Goal: Information Seeking & Learning: Learn about a topic

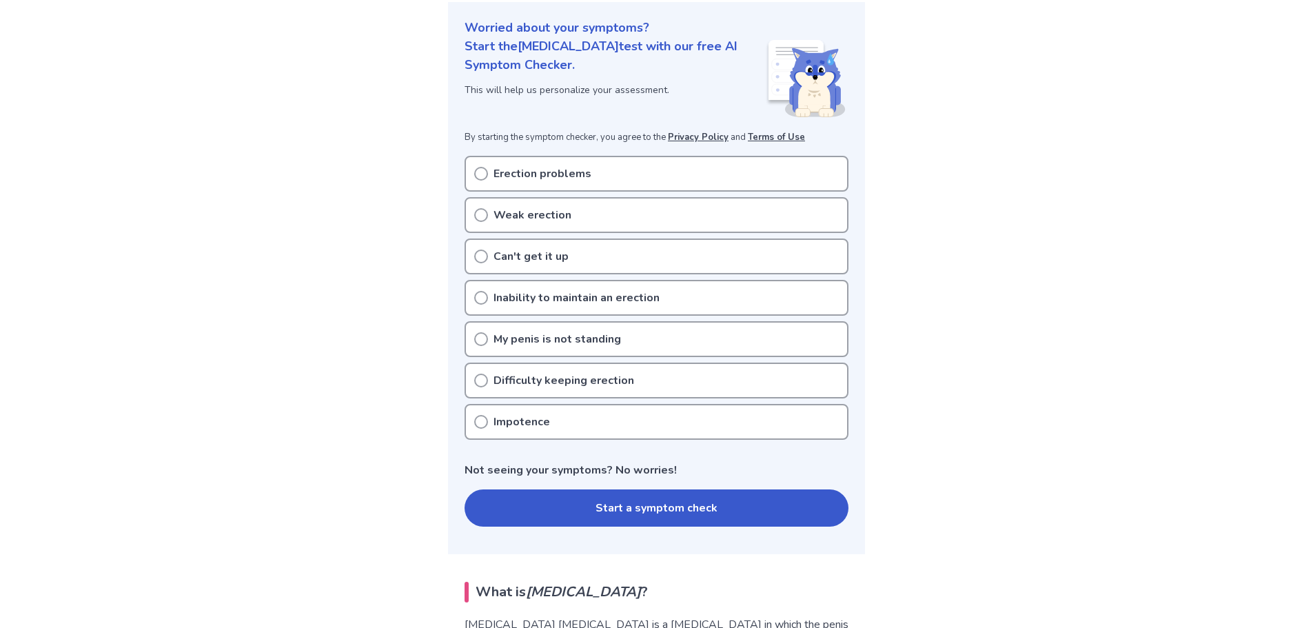
scroll to position [138, 0]
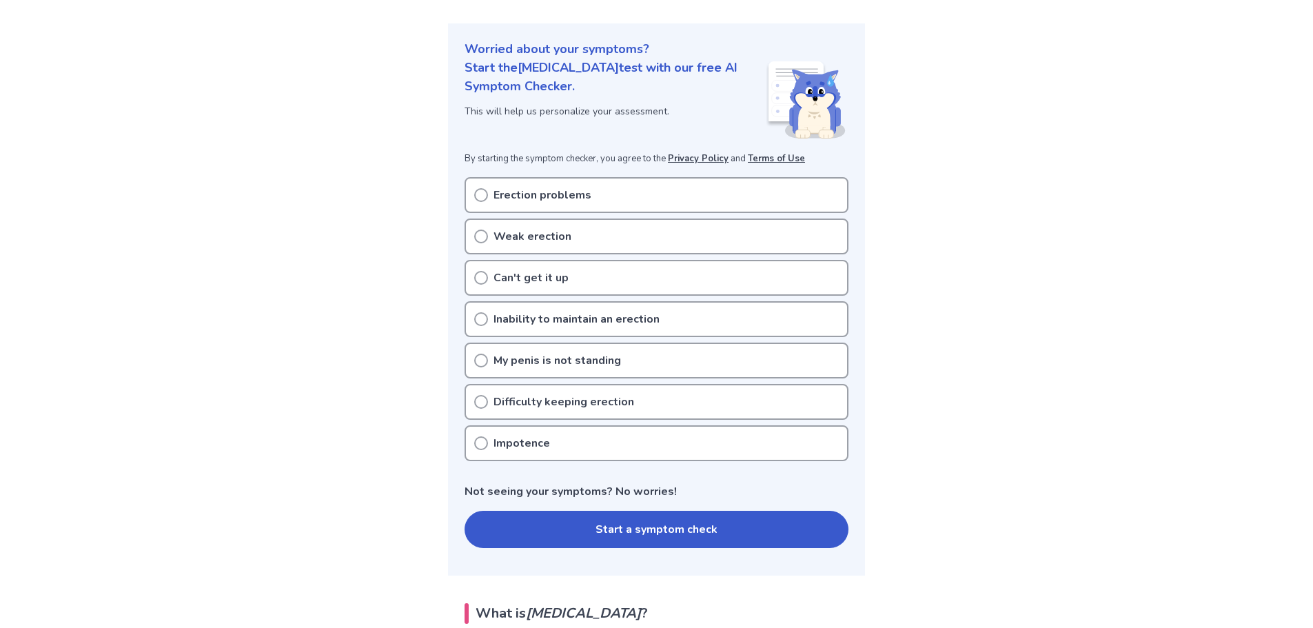
click at [573, 198] on p "Erection problems" at bounding box center [542, 195] width 98 height 17
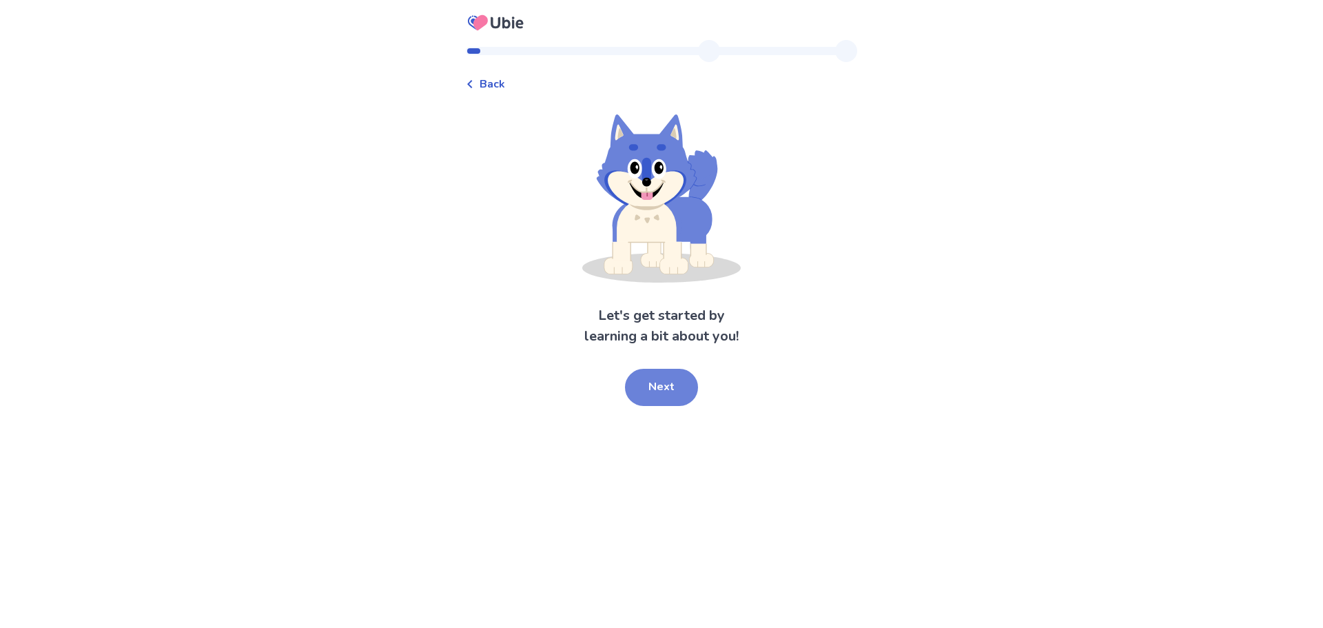
click at [663, 387] on button "Next" at bounding box center [661, 387] width 73 height 37
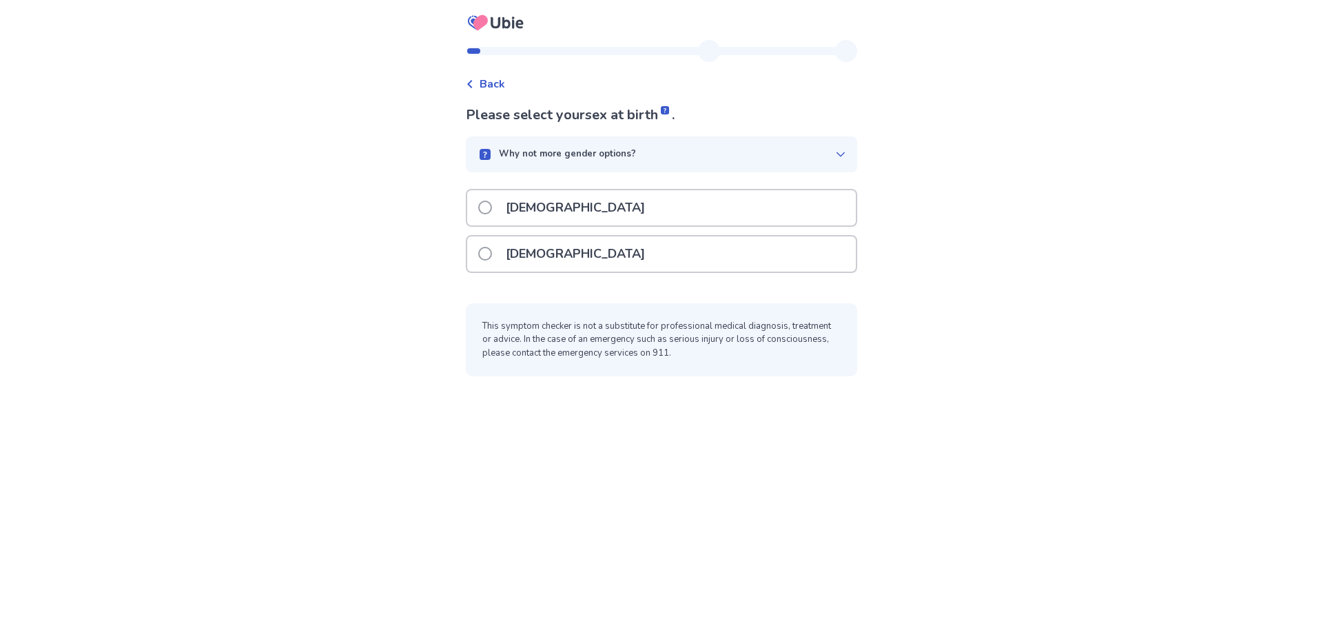
click at [602, 206] on div "Male" at bounding box center [661, 207] width 389 height 35
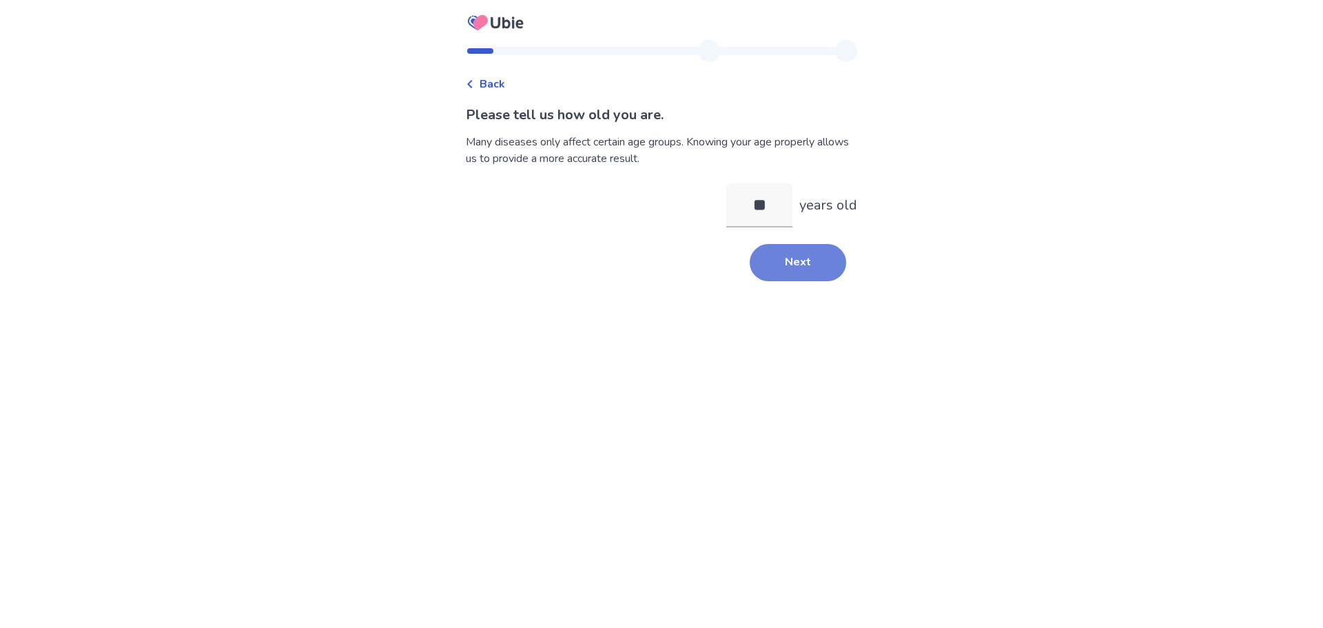
type input "**"
click at [759, 269] on button "Next" at bounding box center [798, 262] width 96 height 37
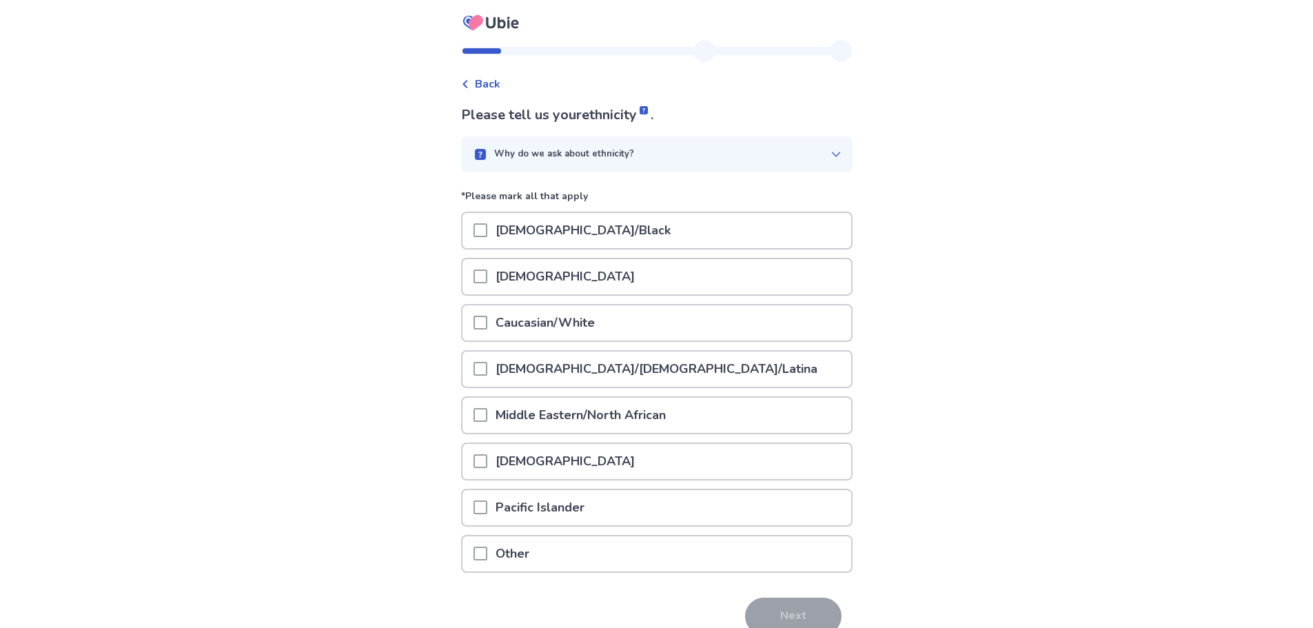
click at [487, 328] on span at bounding box center [480, 323] width 14 height 14
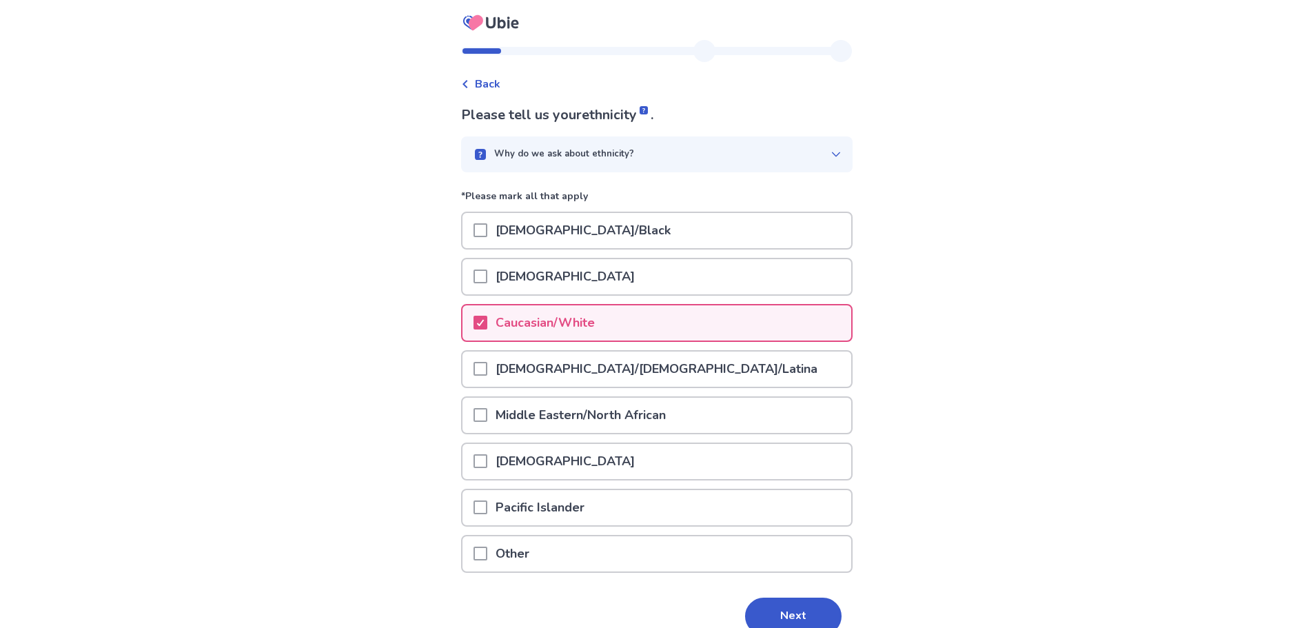
click at [820, 613] on button "Next" at bounding box center [793, 616] width 96 height 37
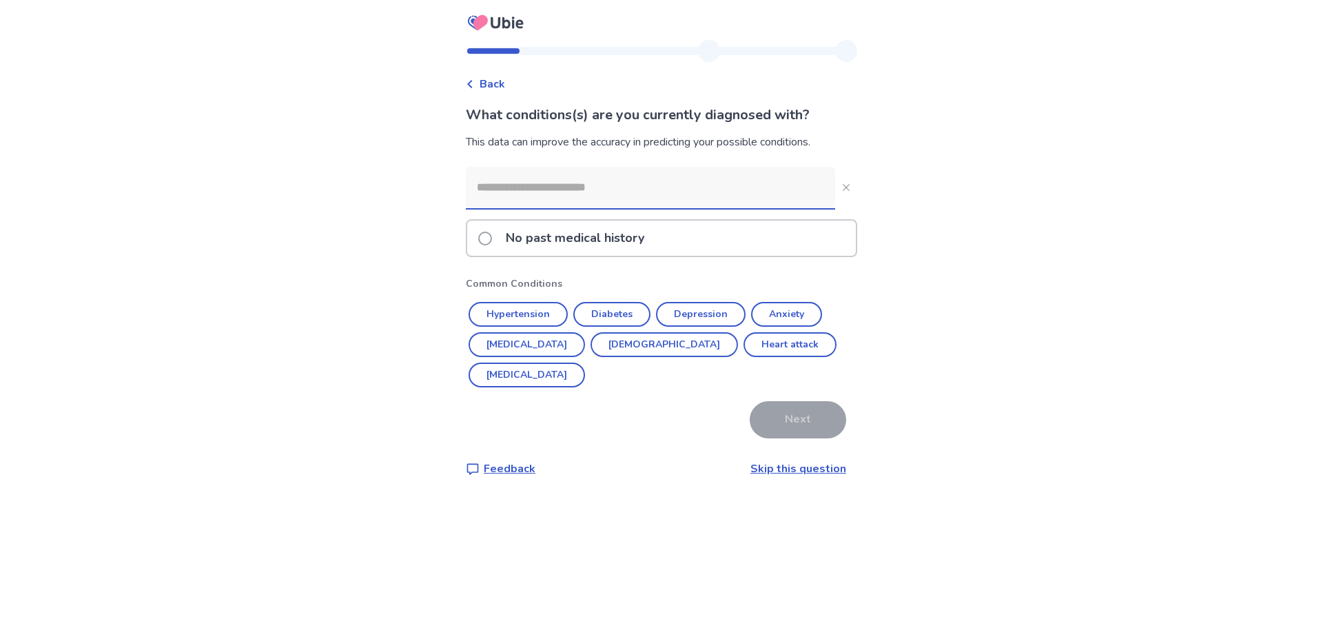
click at [490, 239] on span at bounding box center [485, 239] width 14 height 14
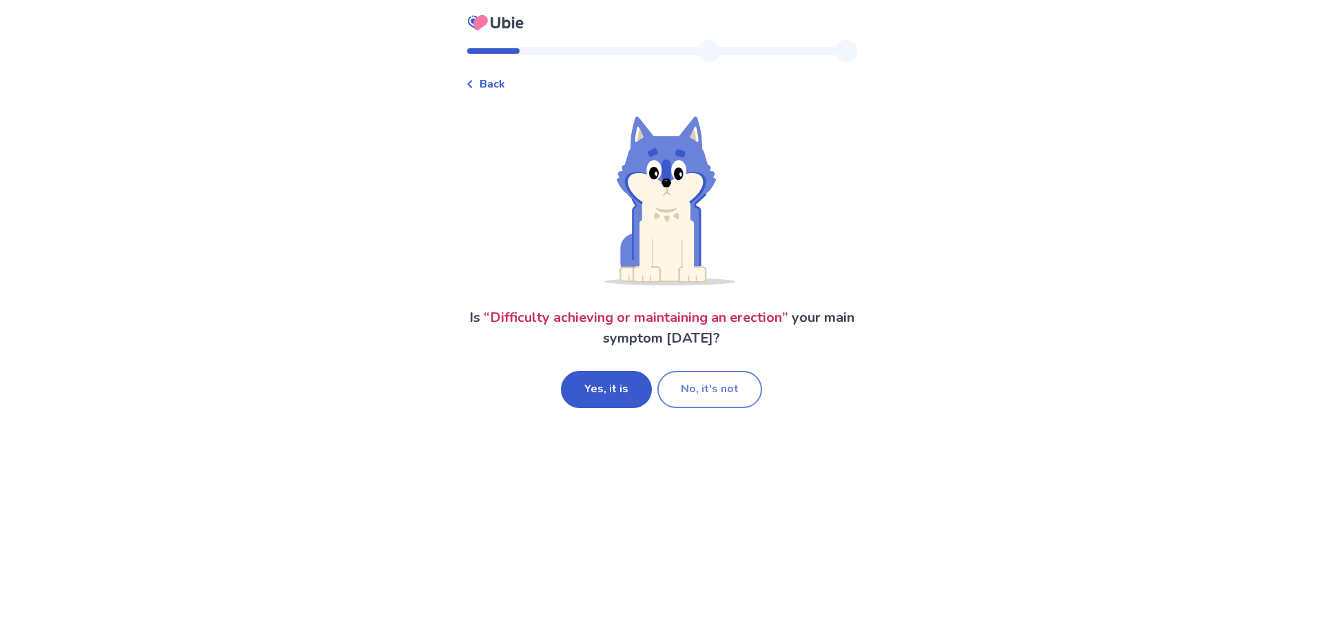
click at [738, 396] on button "No, it's not" at bounding box center [709, 389] width 105 height 37
click at [620, 394] on button "Yes, it is" at bounding box center [606, 389] width 91 height 37
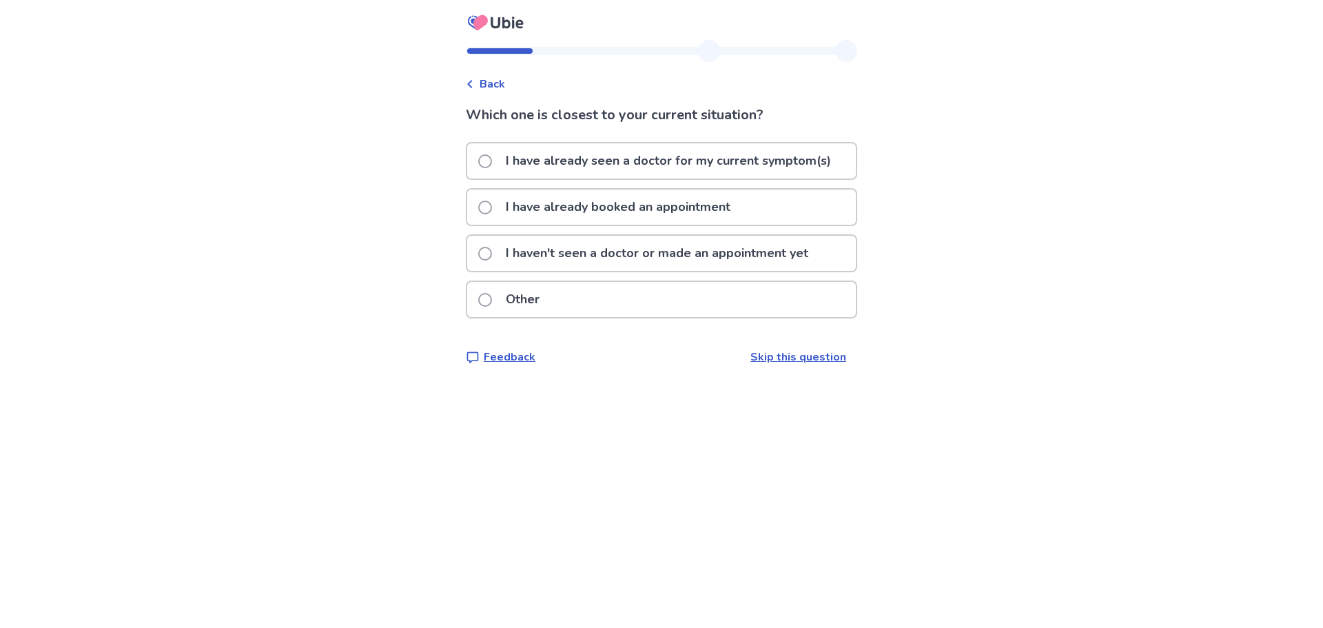
click at [552, 258] on p "I haven't seen a doctor or made an appointment yet" at bounding box center [657, 253] width 319 height 35
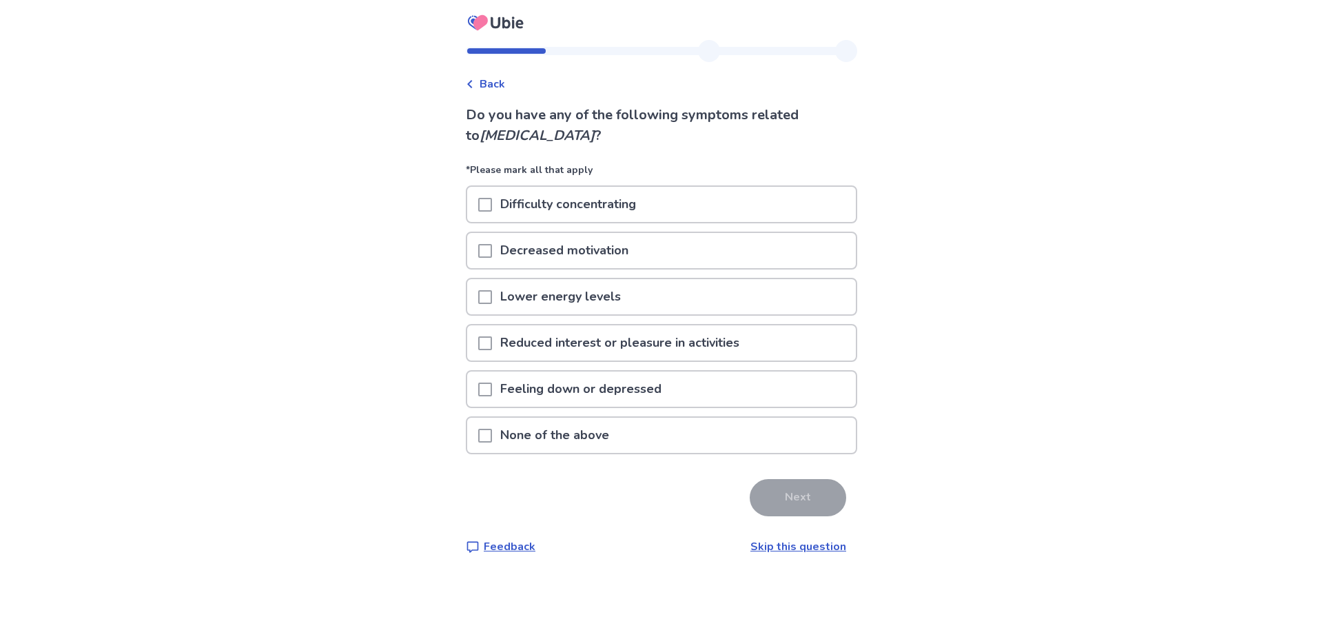
click at [485, 203] on div "Difficulty concentrating" at bounding box center [661, 204] width 389 height 35
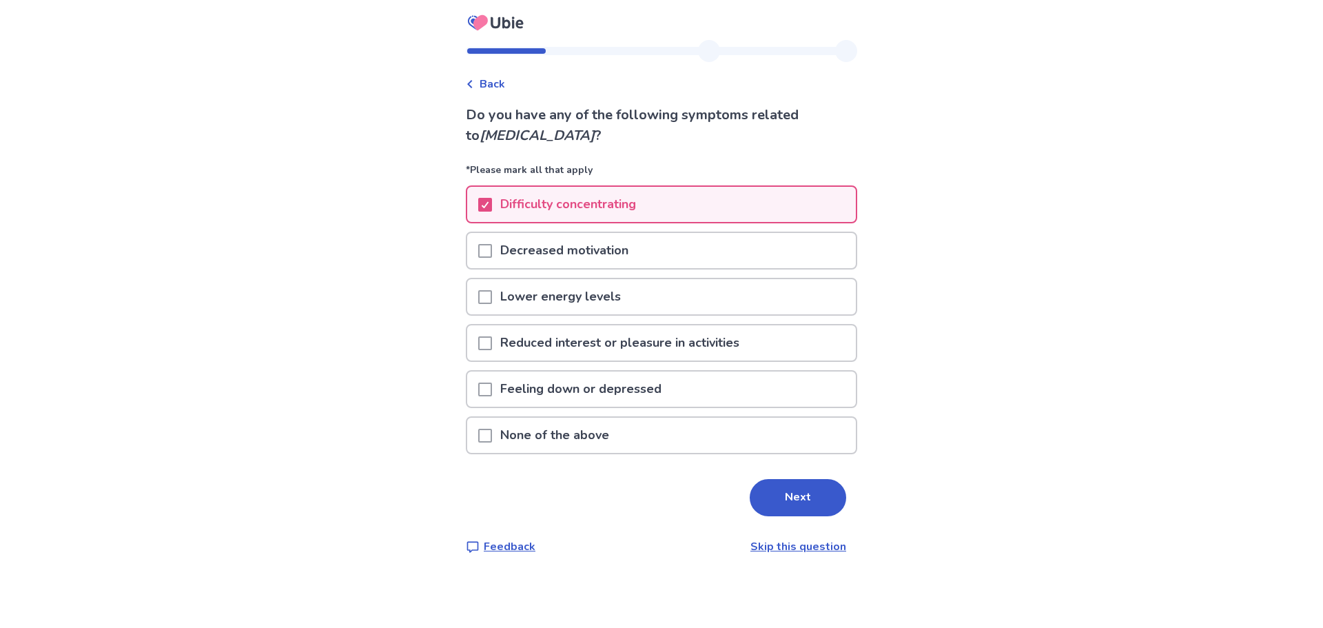
click at [492, 254] on span at bounding box center [485, 251] width 14 height 14
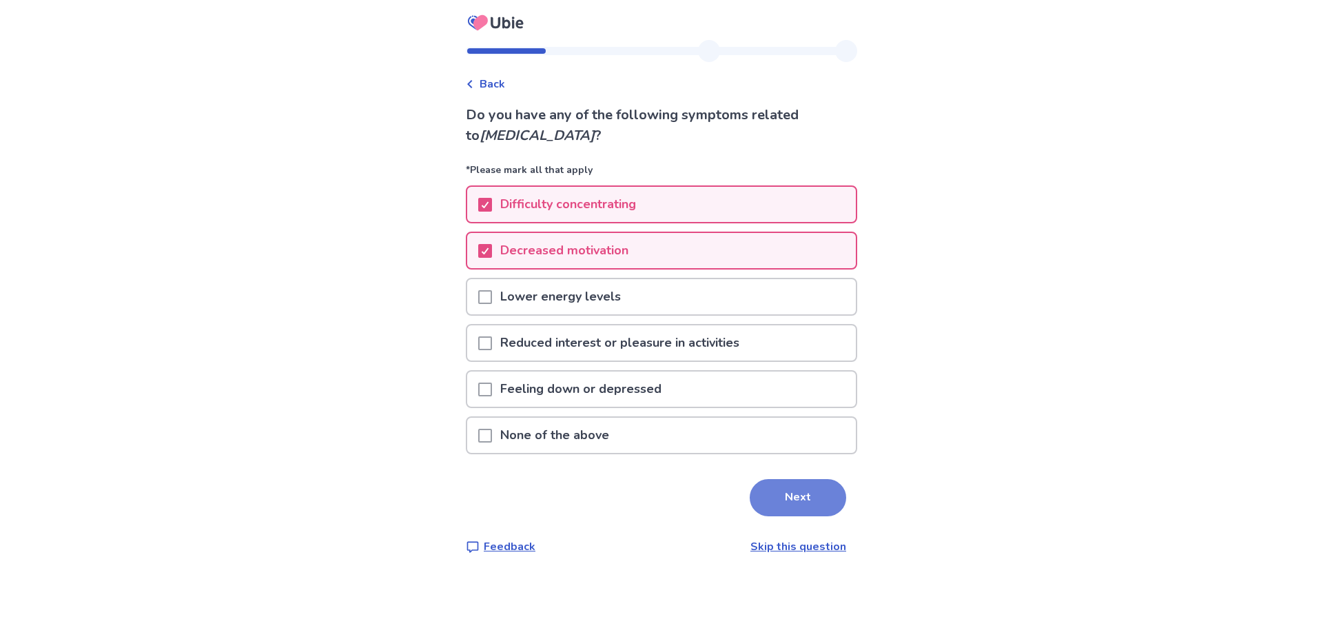
click at [791, 509] on button "Next" at bounding box center [798, 497] width 96 height 37
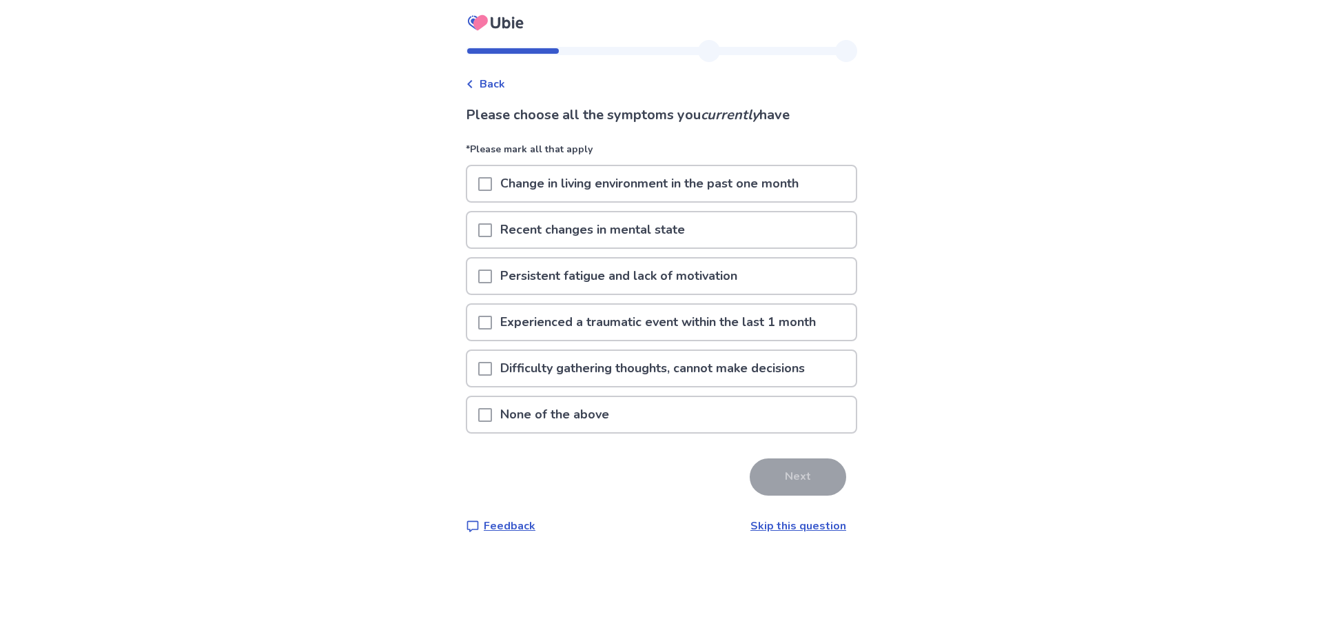
click at [569, 417] on p "None of the above" at bounding box center [554, 414] width 125 height 35
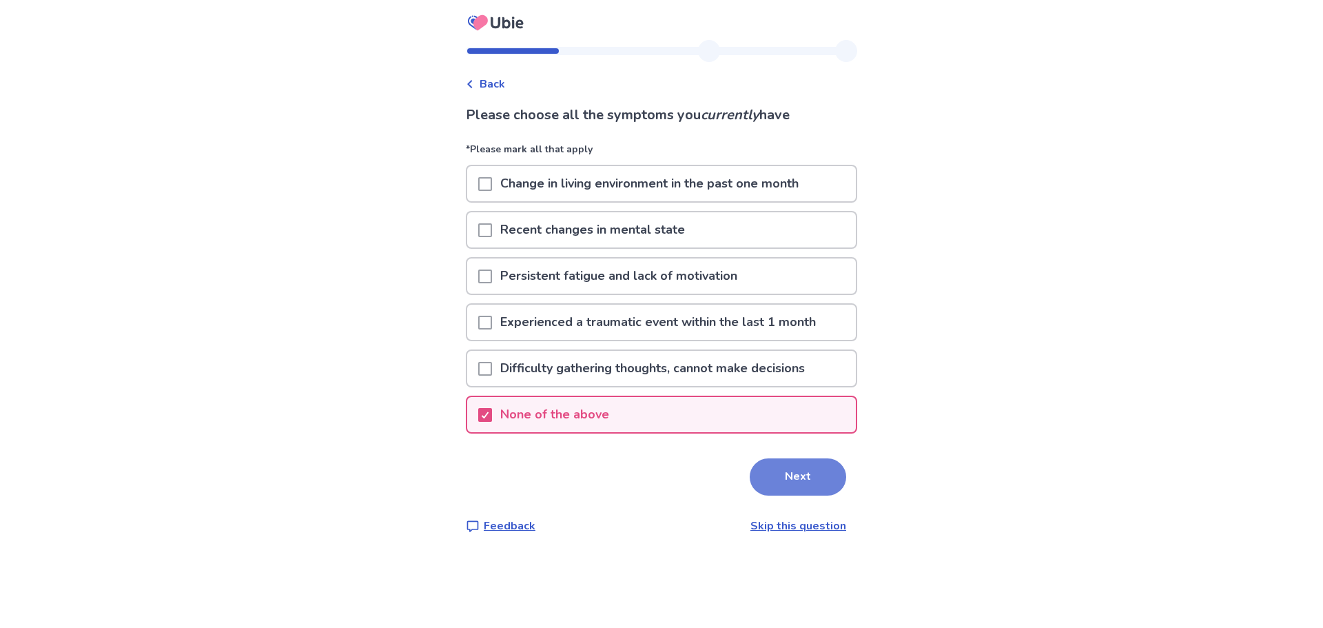
click at [809, 489] on button "Next" at bounding box center [798, 476] width 96 height 37
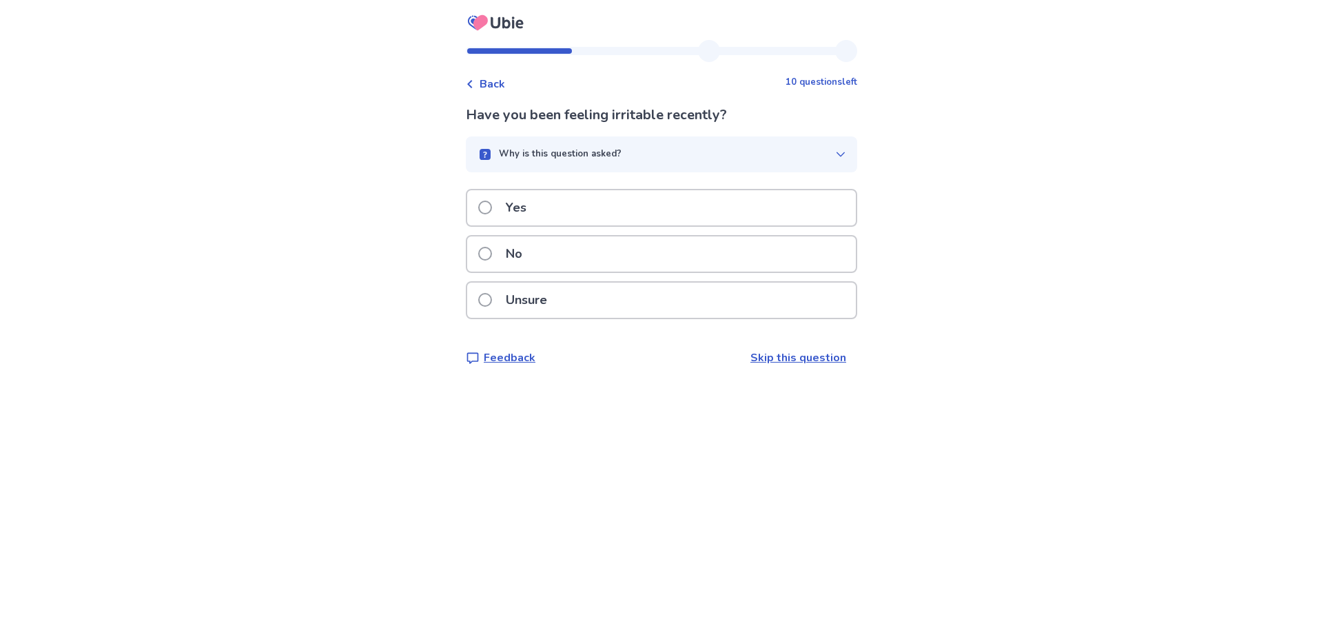
click at [542, 304] on p "Unsure" at bounding box center [527, 300] width 58 height 35
click at [531, 254] on p "No" at bounding box center [514, 253] width 33 height 35
click at [550, 257] on div "No" at bounding box center [661, 253] width 389 height 35
click at [489, 254] on span at bounding box center [485, 254] width 14 height 14
click at [492, 298] on span at bounding box center [485, 300] width 14 height 14
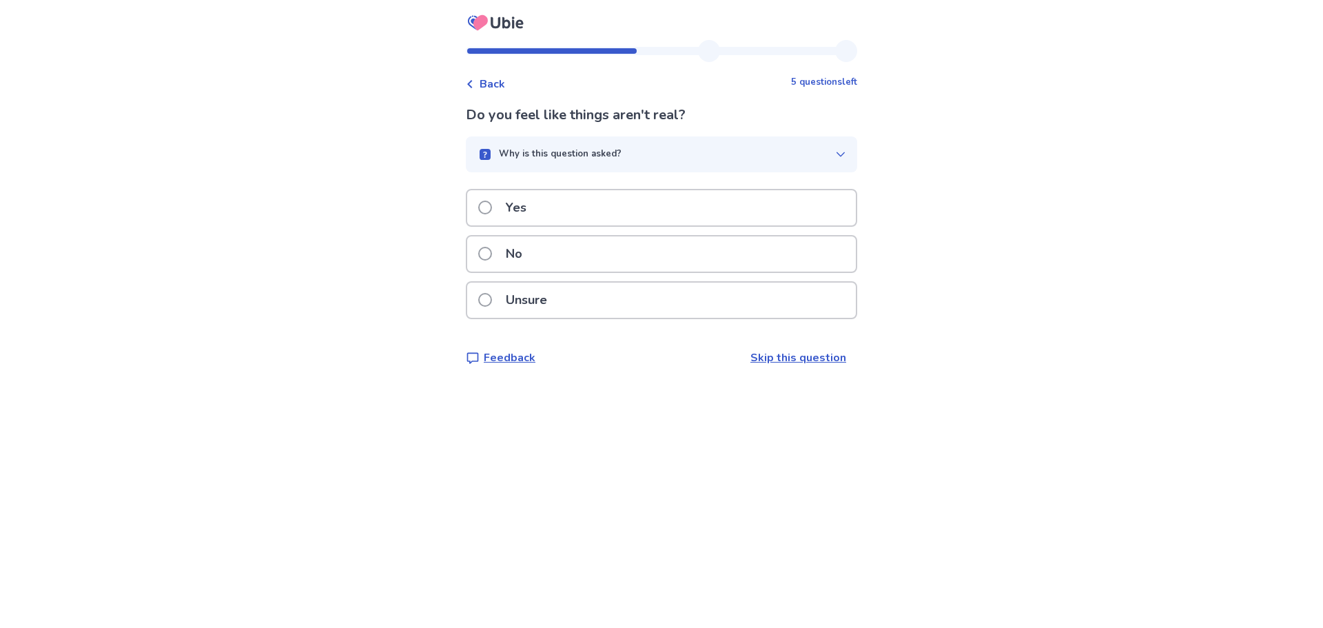
click at [492, 253] on span at bounding box center [485, 254] width 14 height 14
click at [492, 300] on span at bounding box center [485, 300] width 14 height 14
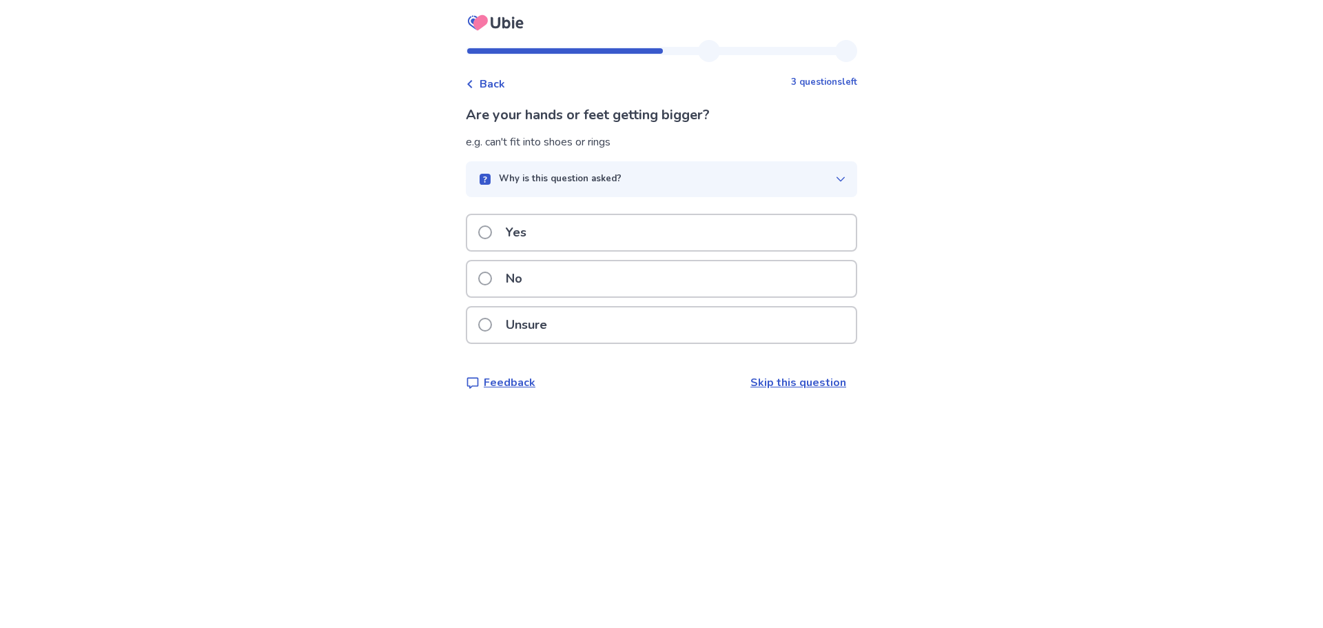
click at [492, 280] on span at bounding box center [485, 279] width 14 height 14
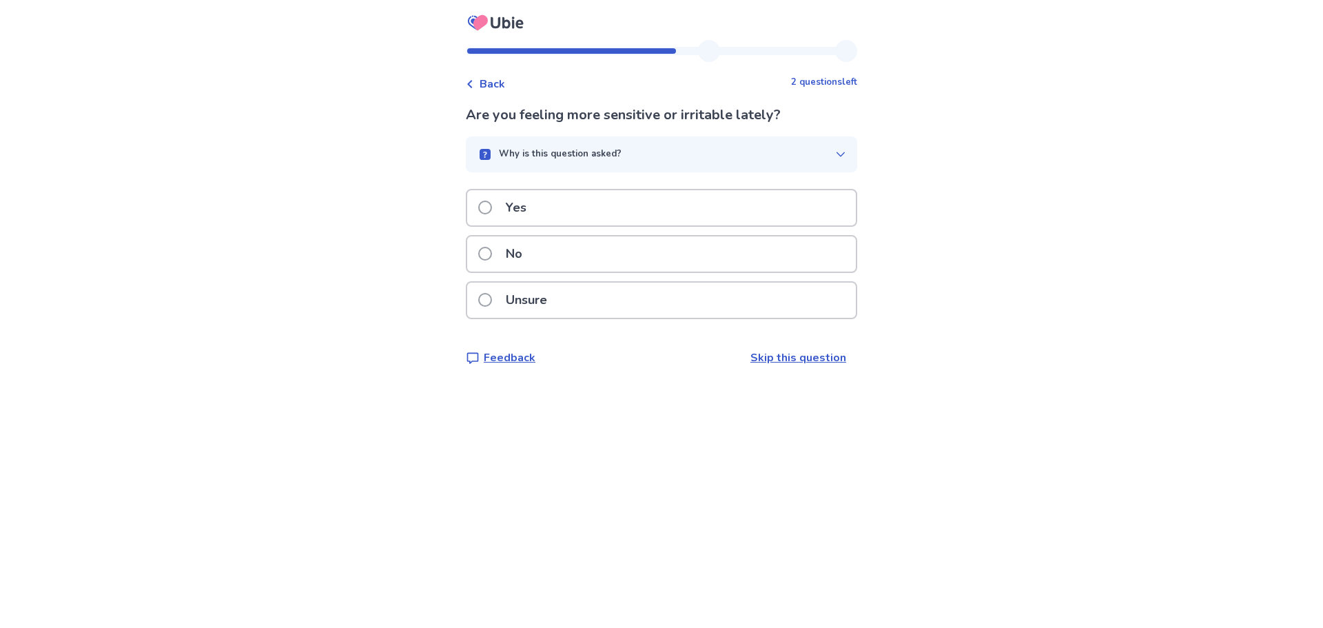
click at [491, 300] on span at bounding box center [485, 300] width 14 height 14
click at [491, 207] on span at bounding box center [485, 208] width 14 height 14
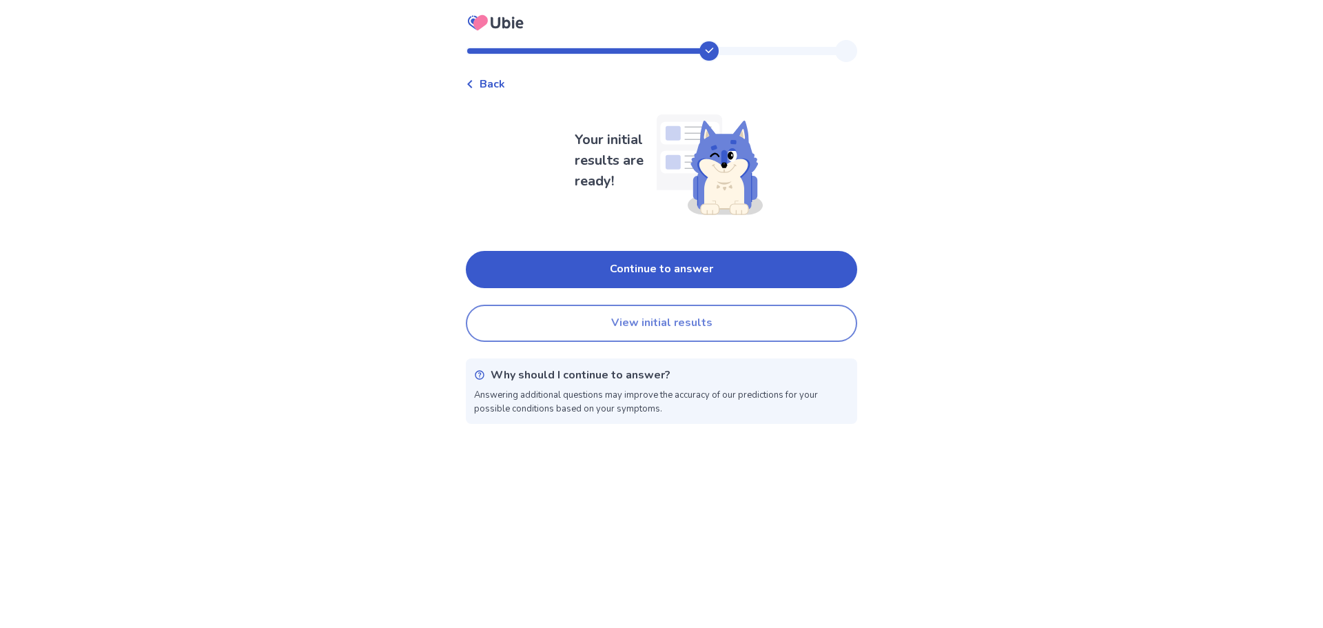
click at [702, 327] on button "View initial results" at bounding box center [661, 323] width 391 height 37
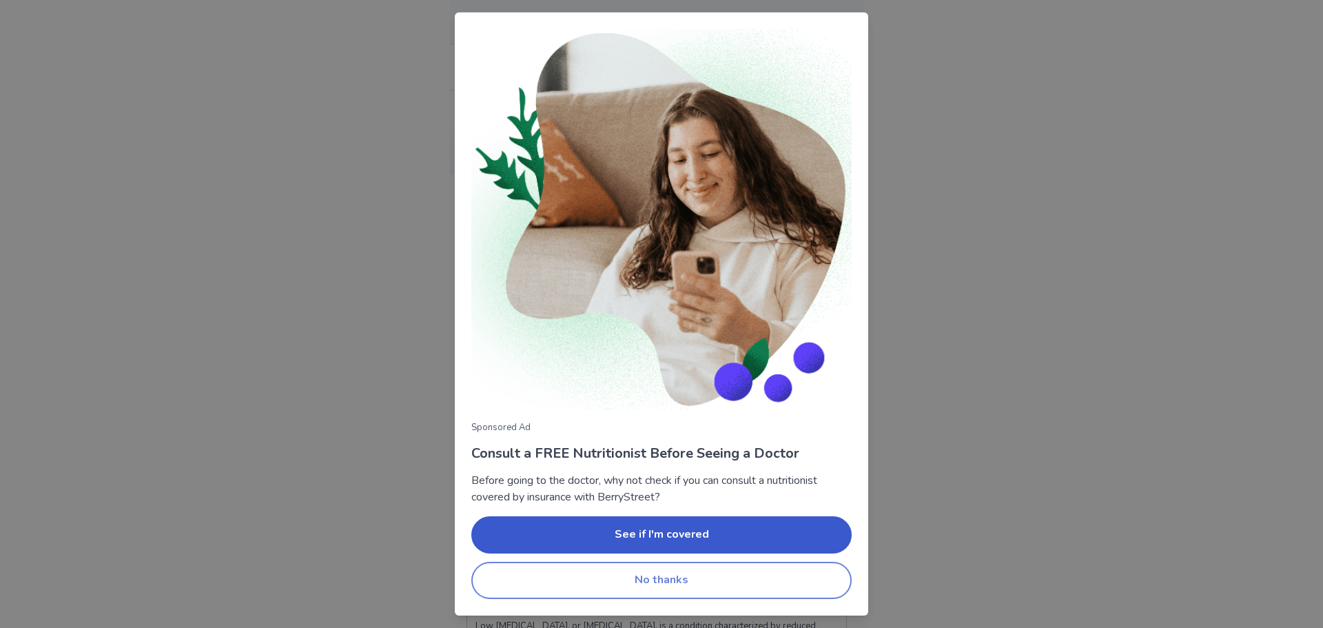
click at [735, 575] on button "No thanks" at bounding box center [661, 580] width 380 height 37
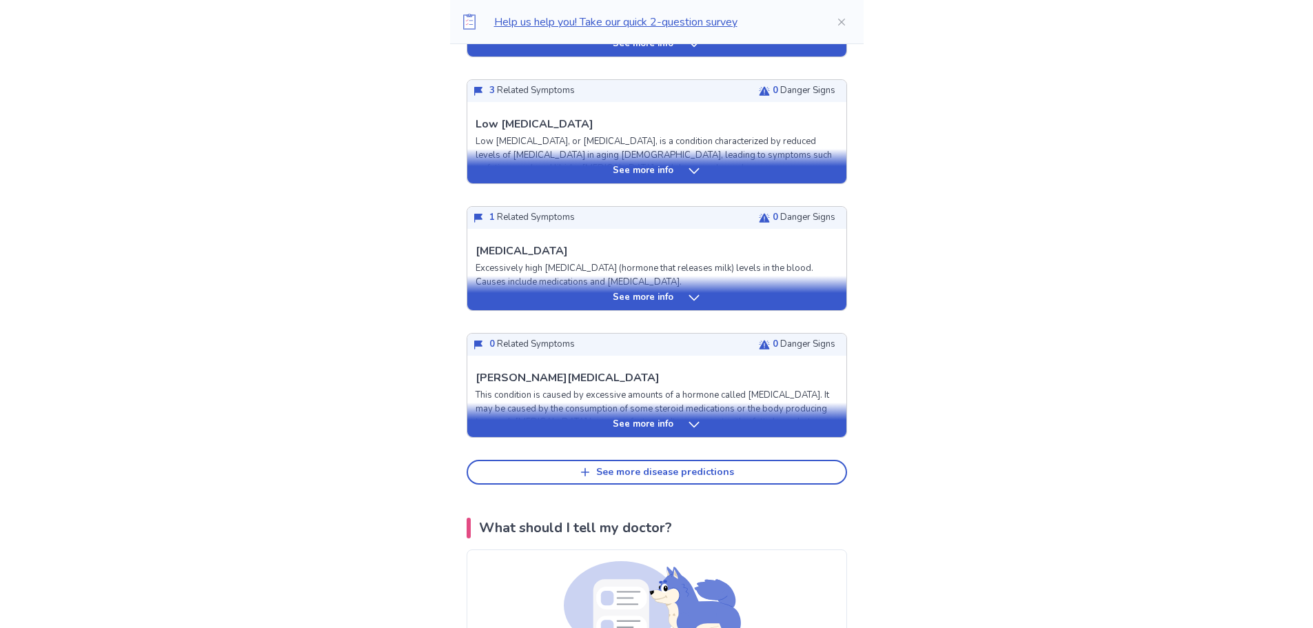
scroll to position [414, 0]
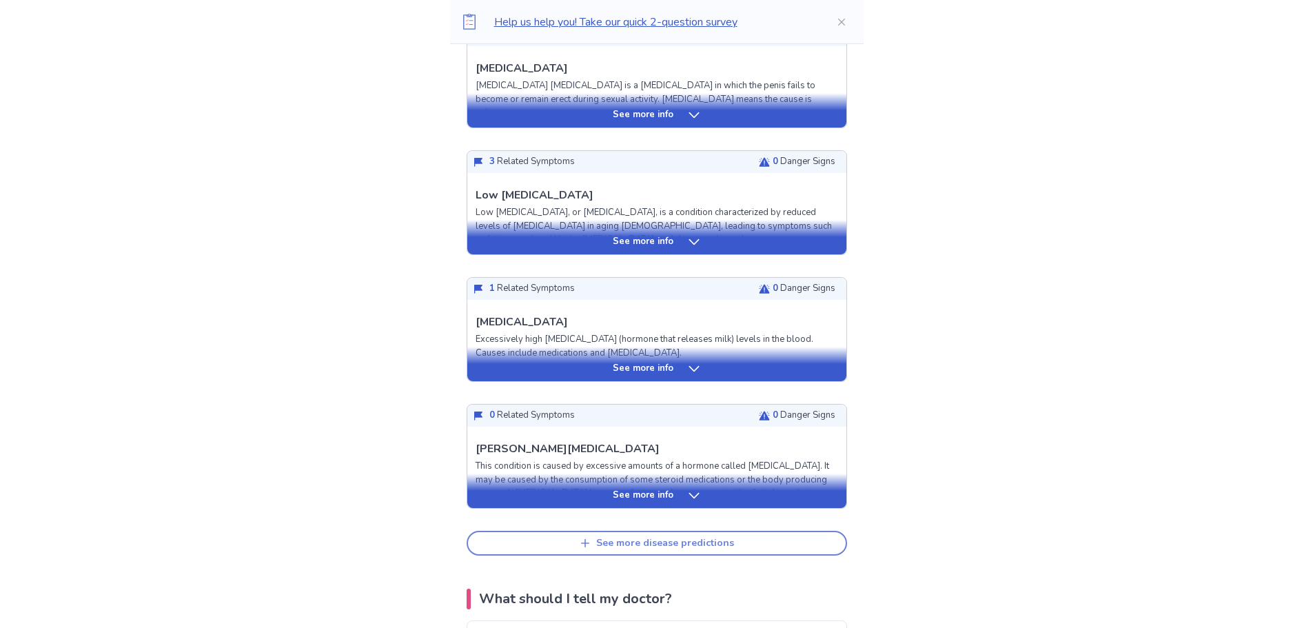
click at [788, 548] on button "See more disease predictions" at bounding box center [657, 543] width 380 height 25
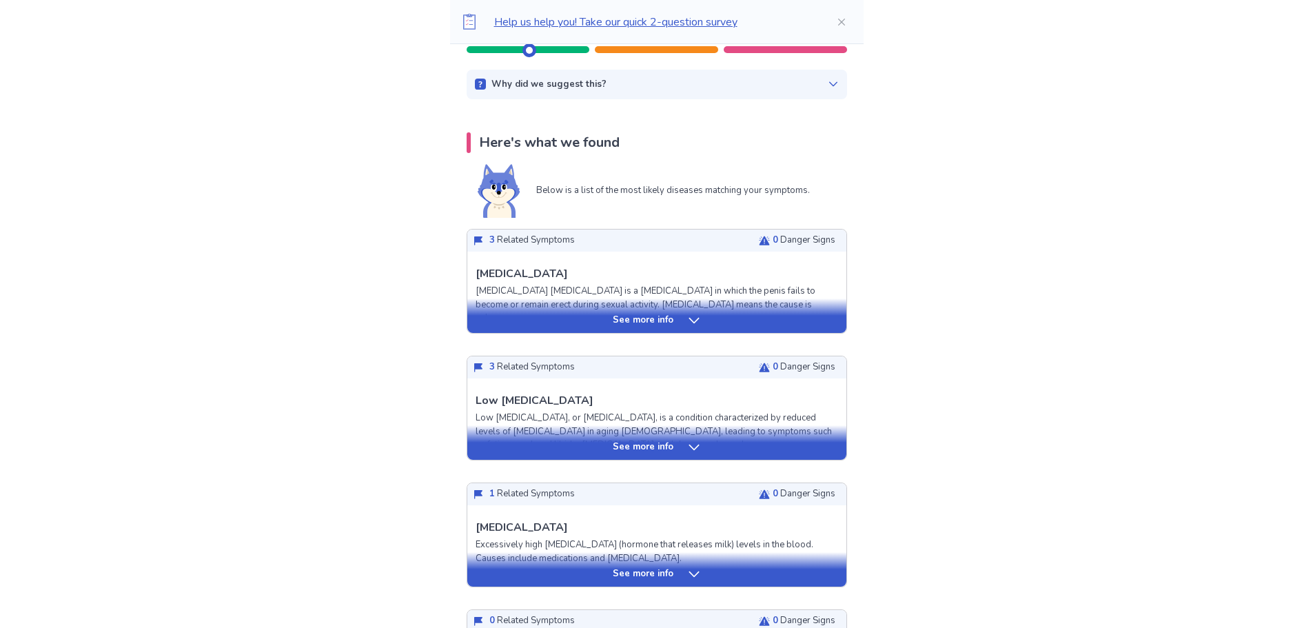
scroll to position [207, 0]
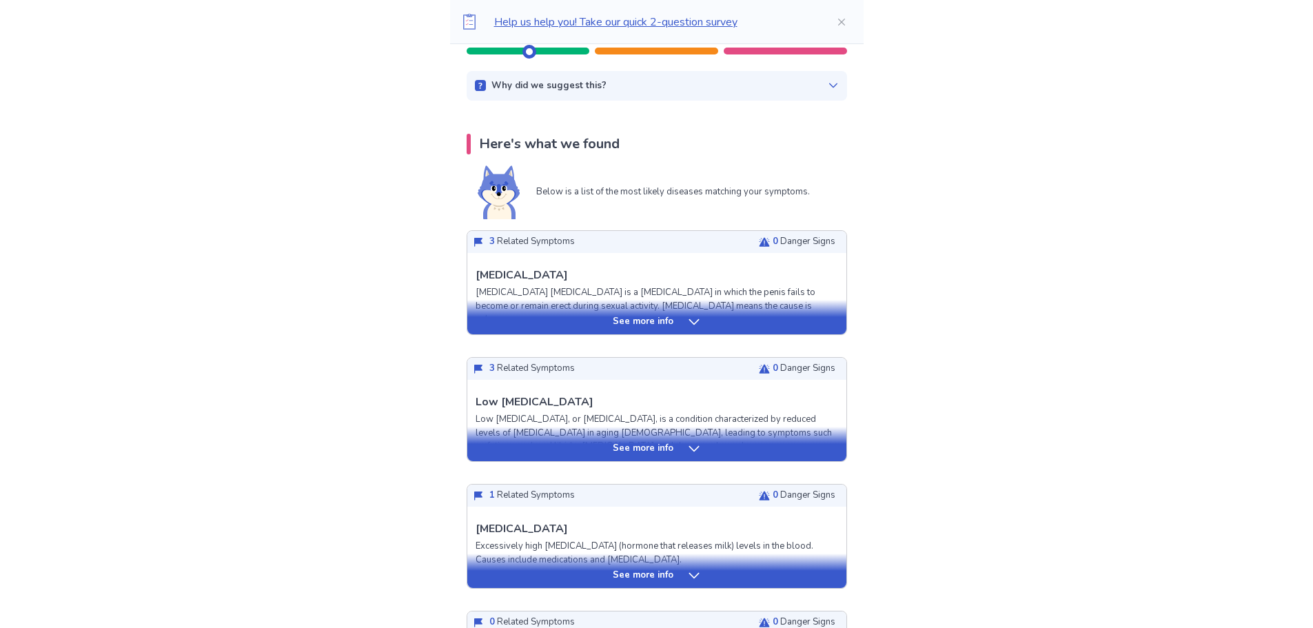
click at [689, 321] on icon at bounding box center [694, 322] width 10 height 6
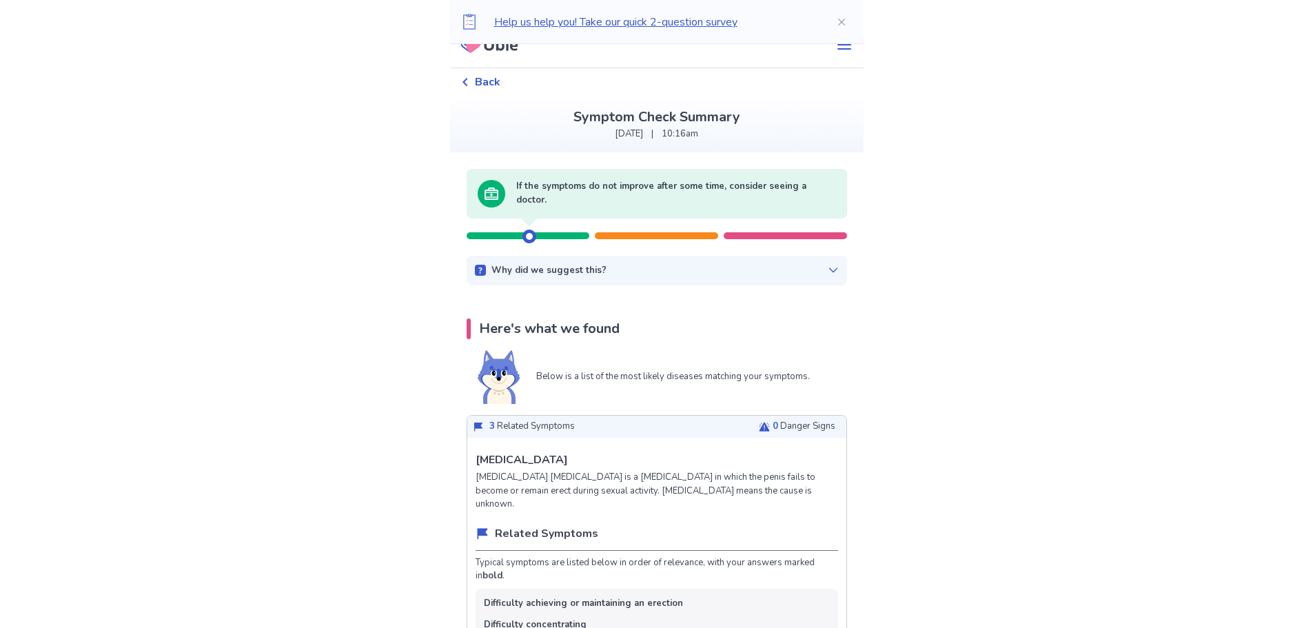
scroll to position [0, 0]
